Goal: Information Seeking & Learning: Learn about a topic

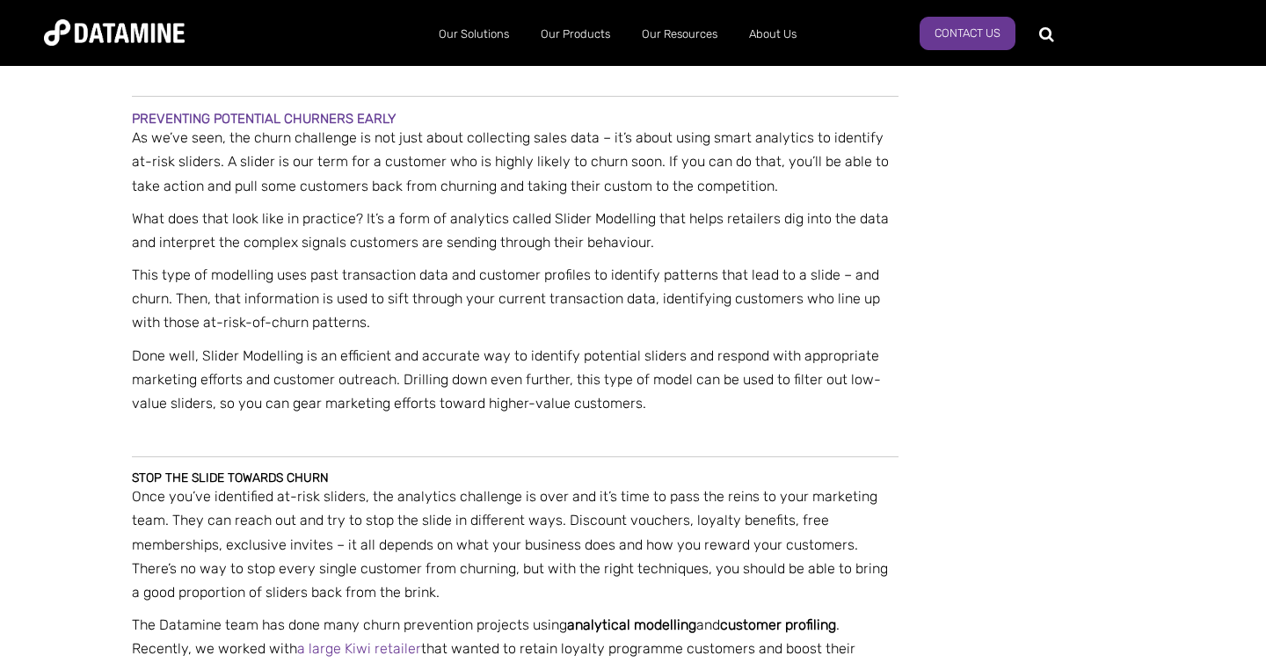
scroll to position [1544, 0]
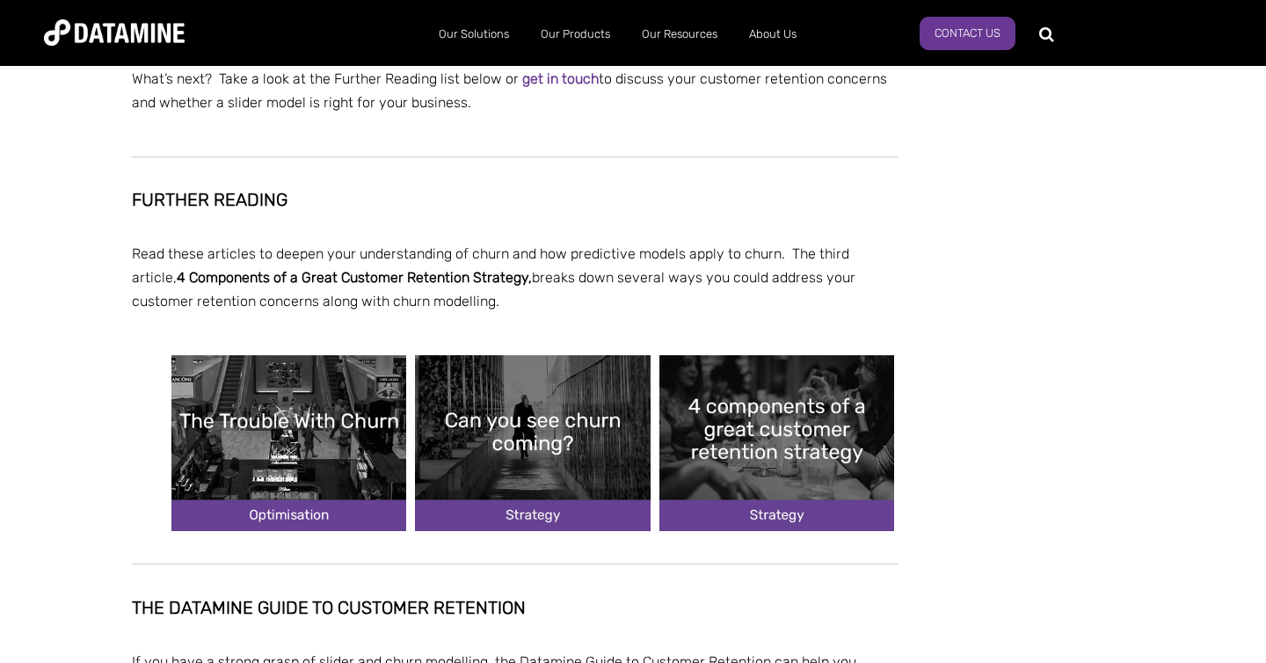
scroll to position [3803, 0]
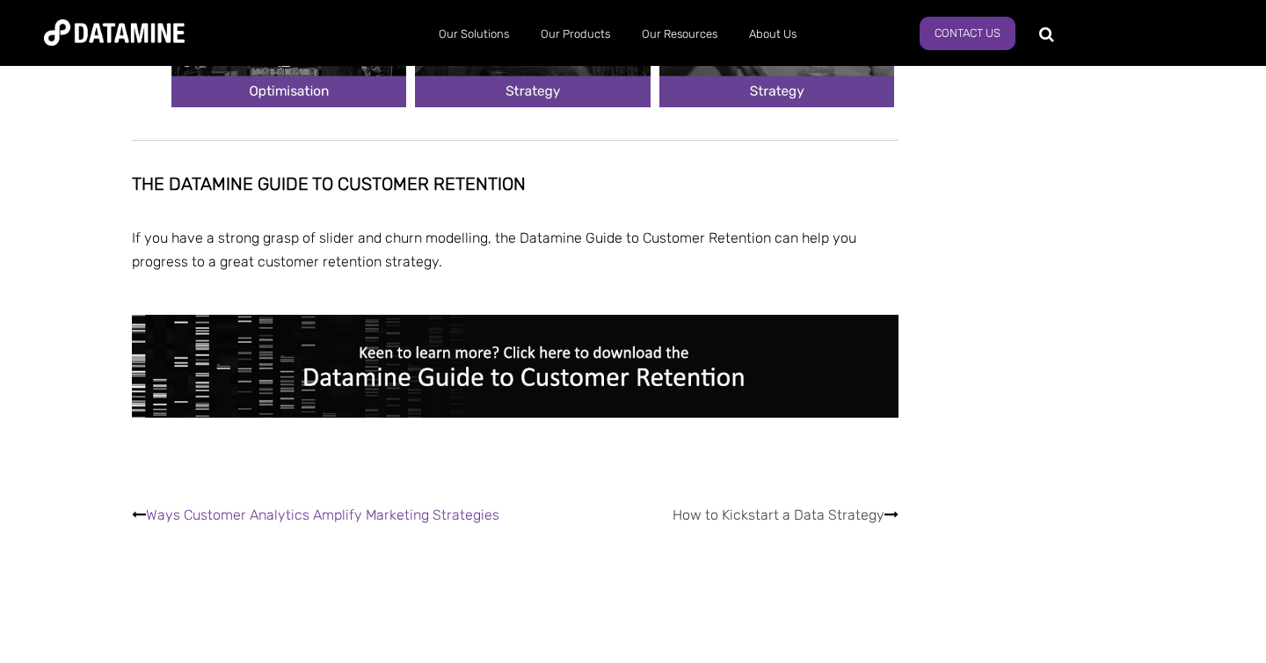
click at [817, 506] on link "How to Kickstart a Data Strategy" at bounding box center [778, 514] width 212 height 17
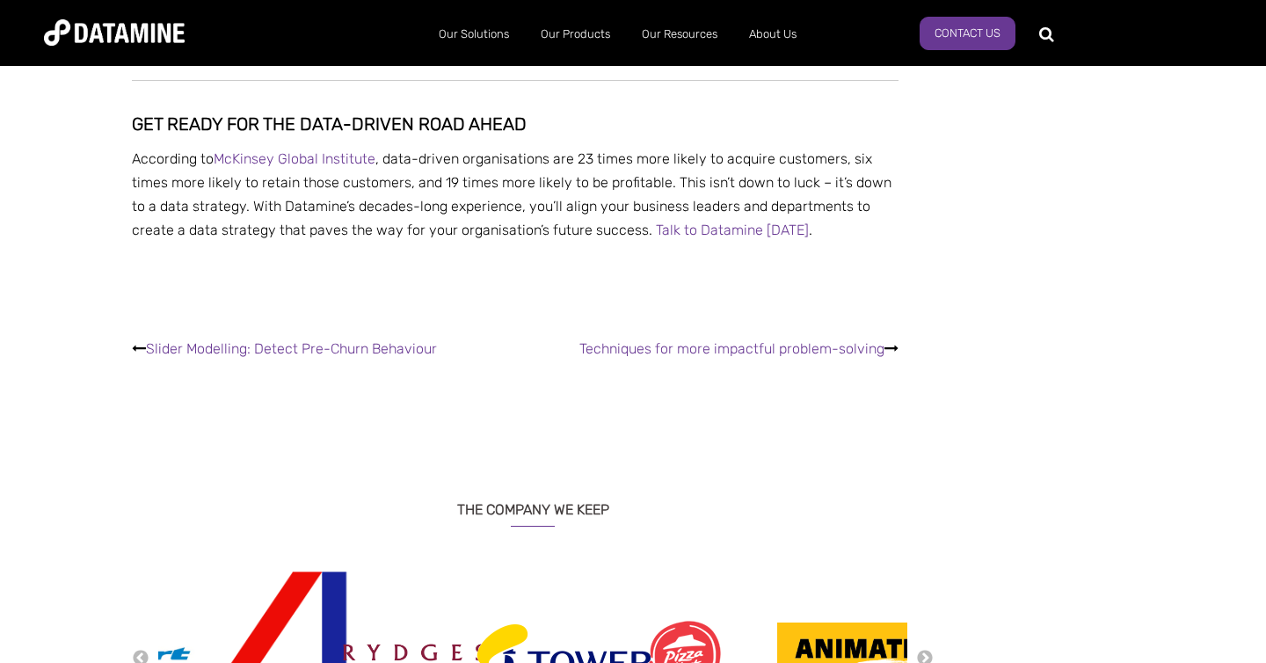
scroll to position [2364, 0]
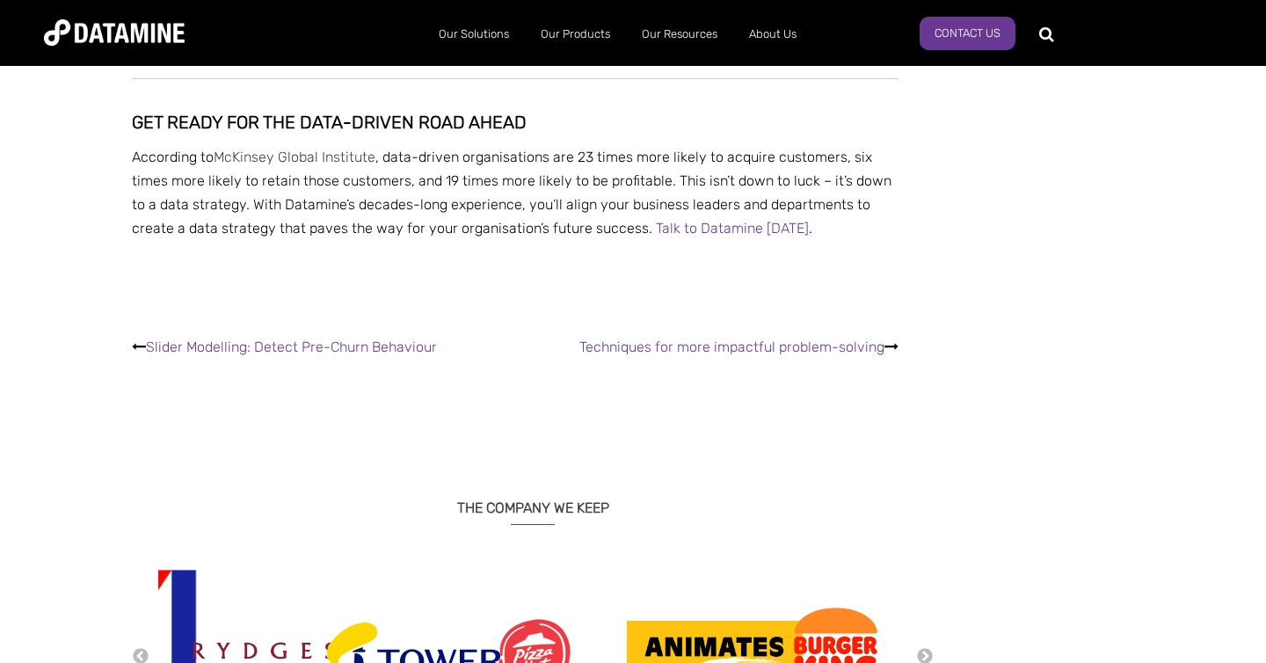
click at [317, 156] on link "McKinsey Global Institute" at bounding box center [295, 157] width 162 height 17
